Goal: Check status: Check status

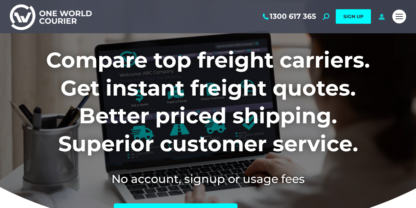
click at [382, 18] on icon at bounding box center [382, 16] width 8 height 7
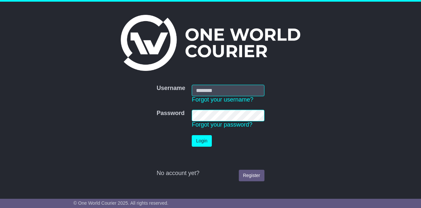
type input "**********"
click at [203, 140] on button "Login" at bounding box center [202, 141] width 20 height 12
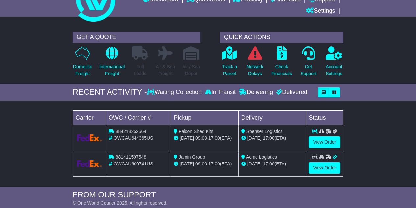
scroll to position [33, 0]
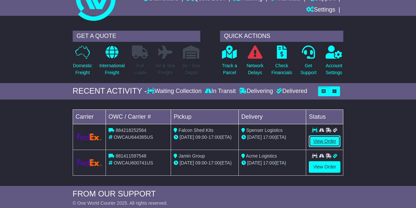
click at [327, 140] on link "View Order" at bounding box center [325, 141] width 32 height 12
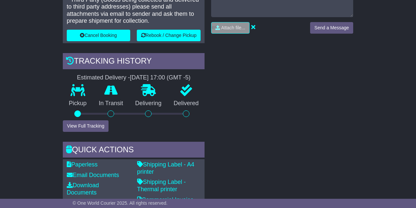
scroll to position [230, 0]
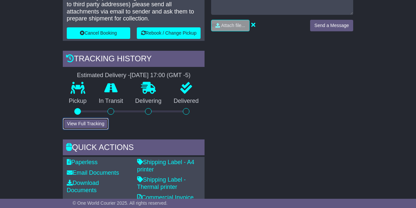
click at [81, 121] on button "View Full Tracking" at bounding box center [86, 124] width 46 height 12
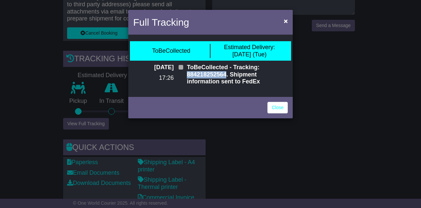
drag, startPoint x: 226, startPoint y: 74, endPoint x: 187, endPoint y: 73, distance: 38.9
click at [186, 73] on div "ToBeCollected - Tracking: 884218252564. Shipment information sent to FedEx" at bounding box center [238, 77] width 108 height 26
copy p "884218252564"
click at [278, 107] on link "Close" at bounding box center [278, 108] width 20 height 12
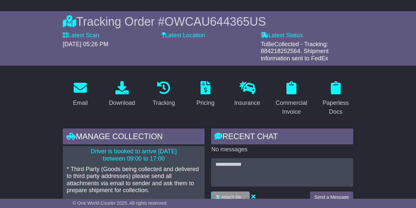
scroll to position [10, 0]
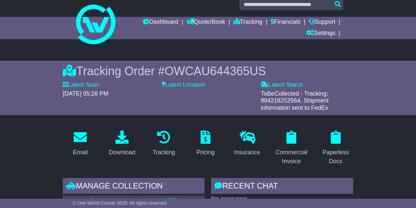
click at [188, 85] on label "Latest Location" at bounding box center [183, 84] width 43 height 7
click at [177, 83] on label "Latest Location" at bounding box center [183, 84] width 43 height 7
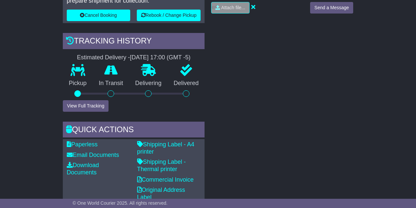
scroll to position [240, 0]
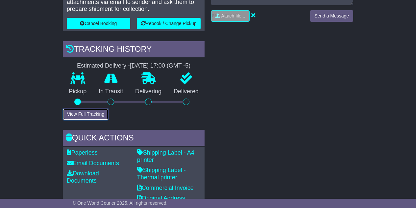
click at [90, 113] on button "View Full Tracking" at bounding box center [86, 114] width 46 height 12
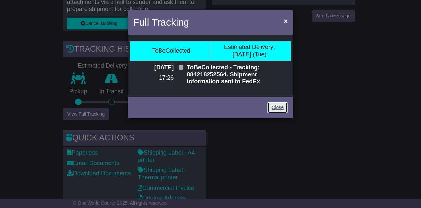
click at [279, 107] on link "Close" at bounding box center [278, 108] width 20 height 12
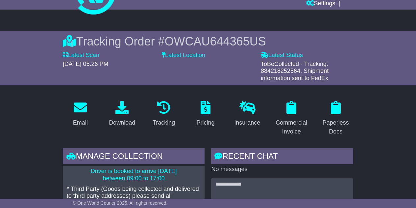
scroll to position [0, 0]
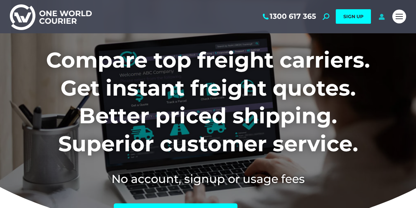
click at [382, 16] on icon at bounding box center [382, 16] width 8 height 7
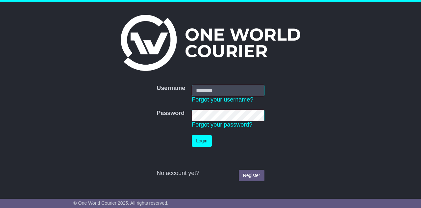
type input "**********"
click at [201, 138] on button "Login" at bounding box center [202, 141] width 20 height 12
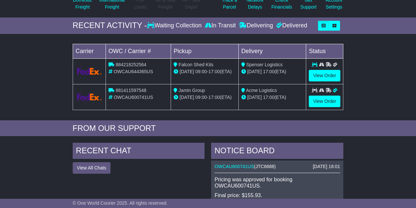
scroll to position [99, 0]
click at [324, 74] on link "View Order" at bounding box center [325, 75] width 32 height 12
